Goal: Obtain resource: Download file/media

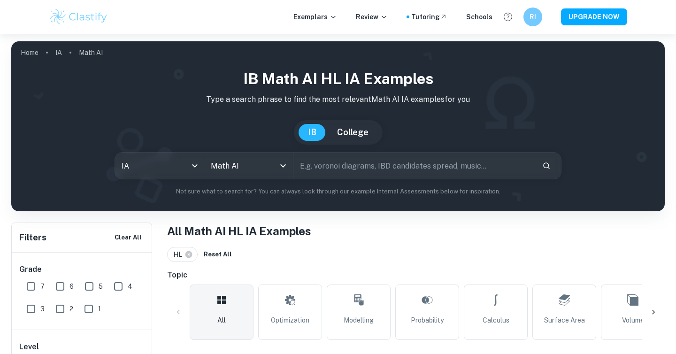
checkbox input "true"
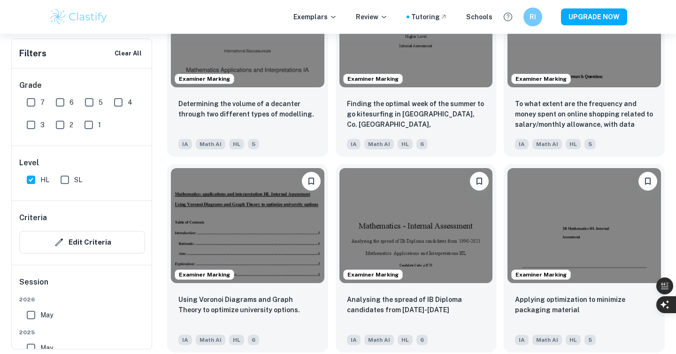
scroll to position [1218, 0]
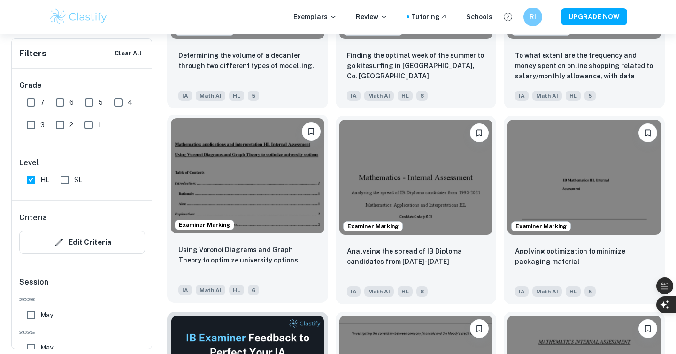
click at [247, 200] on img at bounding box center [248, 175] width 154 height 115
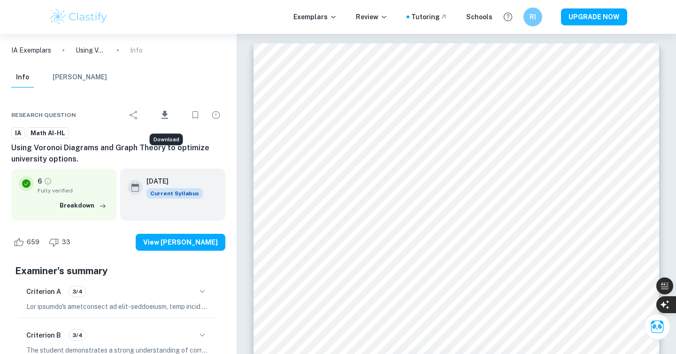
click at [173, 113] on button "Download" at bounding box center [164, 115] width 39 height 24
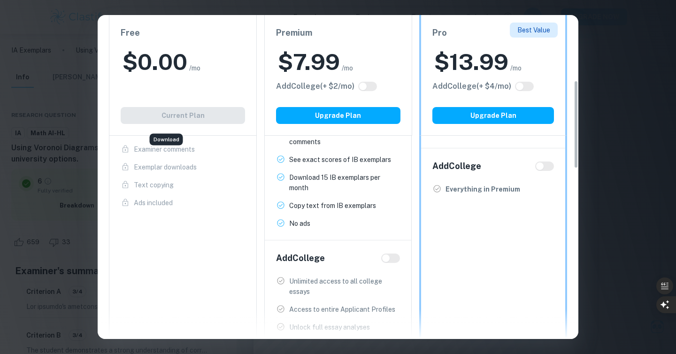
scroll to position [216, 0]
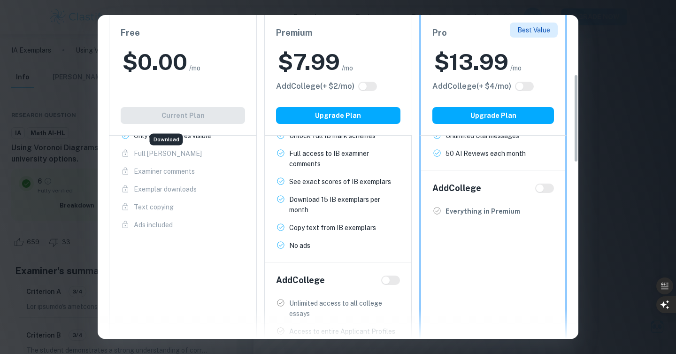
click at [211, 58] on div "$ 0.00 /mo" at bounding box center [183, 62] width 124 height 30
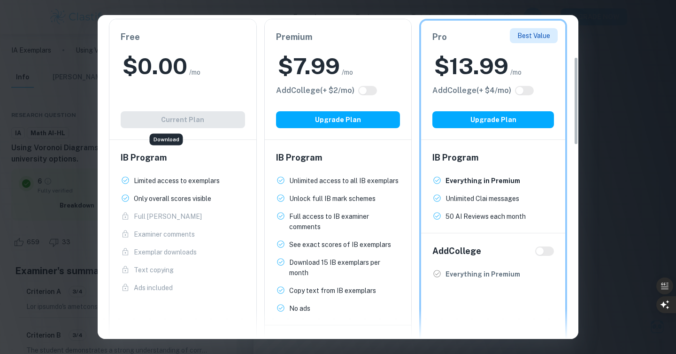
scroll to position [134, 0]
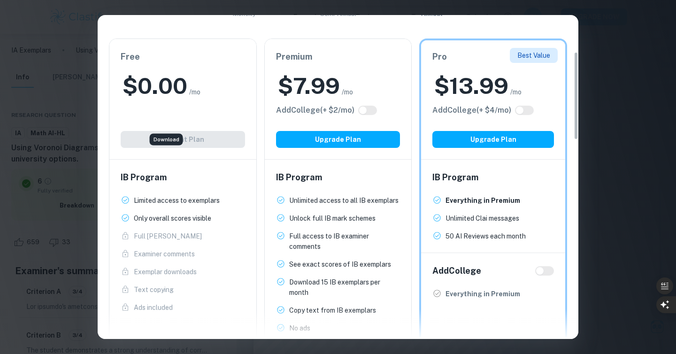
click at [162, 139] on div "Download" at bounding box center [166, 140] width 33 height 12
click at [173, 120] on div "Free $ 0.00 /mo Add College (+ $ 2 /mo) Current Plan" at bounding box center [182, 99] width 147 height 120
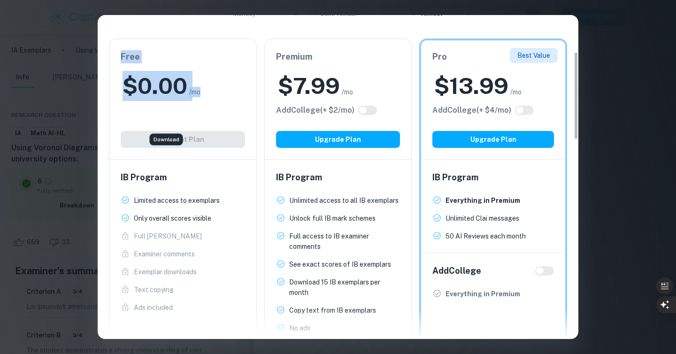
click at [173, 120] on div "Free $ 0.00 /mo Add College (+ $ 2 /mo) Current Plan" at bounding box center [182, 99] width 147 height 120
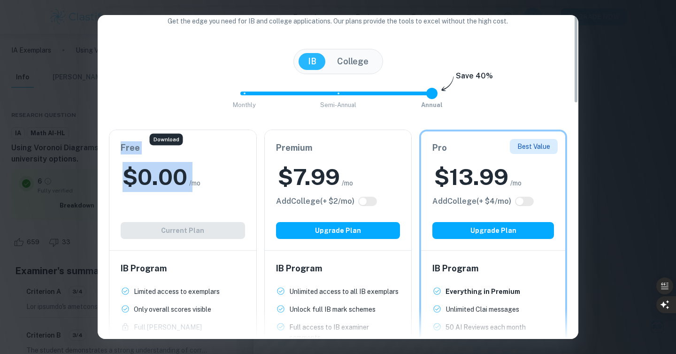
scroll to position [0, 0]
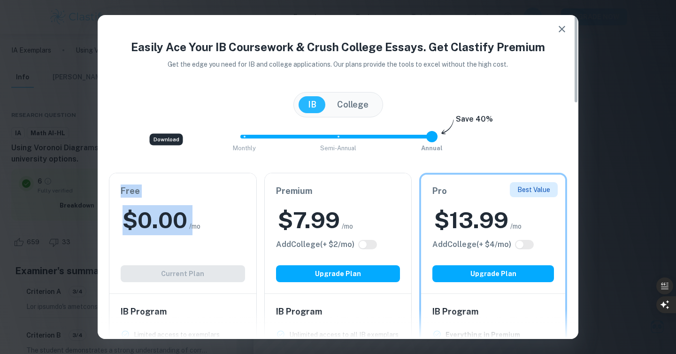
click at [564, 27] on icon "button" at bounding box center [561, 28] width 11 height 11
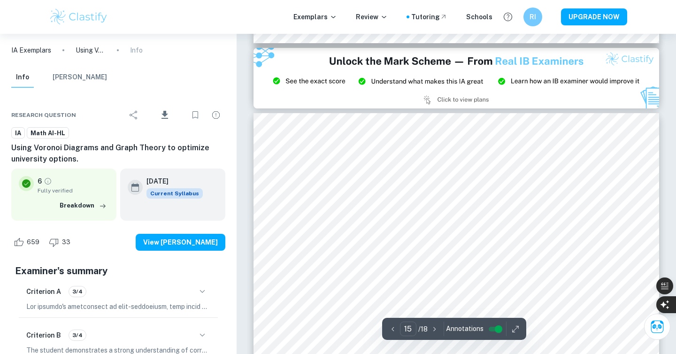
scroll to position [8466, 0]
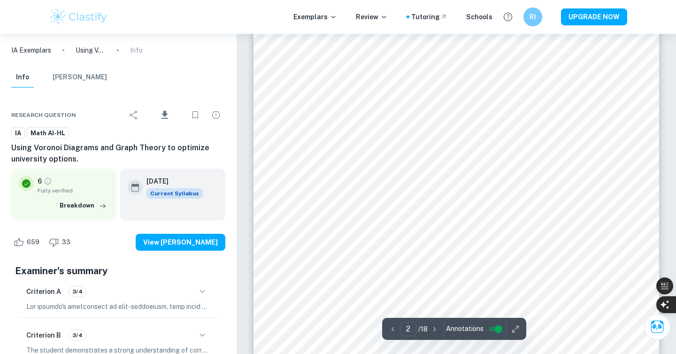
type input "1"
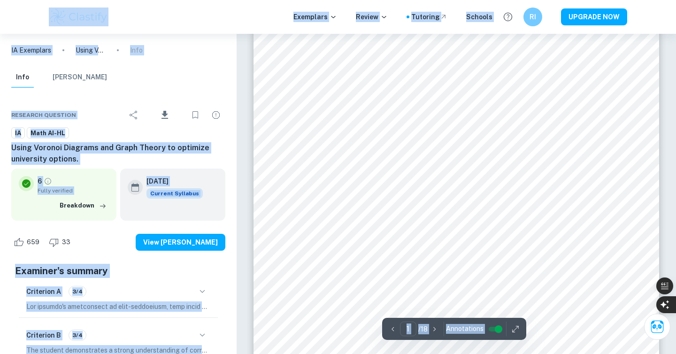
scroll to position [57, 0]
